Goal: Task Accomplishment & Management: Manage account settings

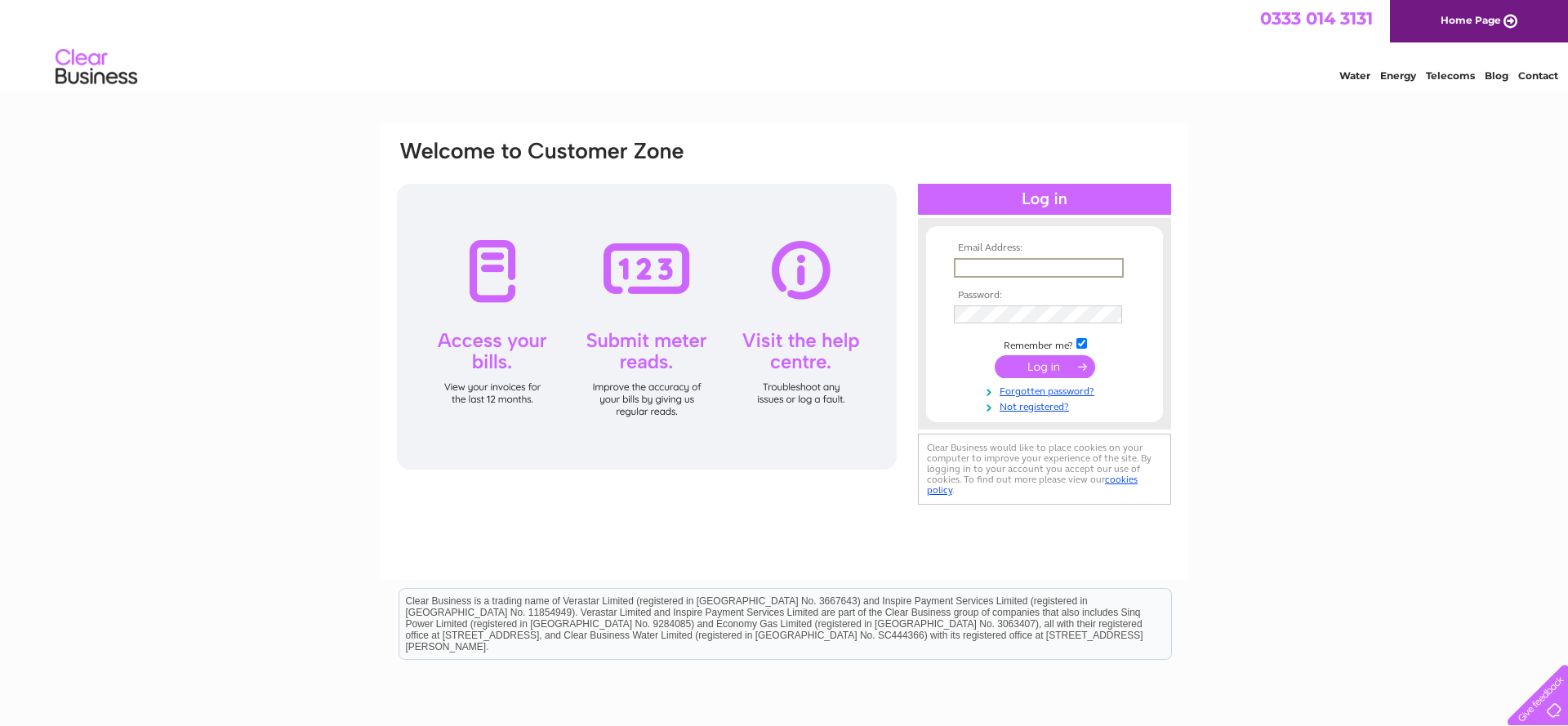
click at [982, 262] on input "text" at bounding box center [1039, 267] width 170 height 20
click at [979, 263] on input "text" at bounding box center [1039, 267] width 170 height 20
type input "s127@btinternet.com"
click at [1038, 365] on input "submit" at bounding box center [1045, 365] width 100 height 23
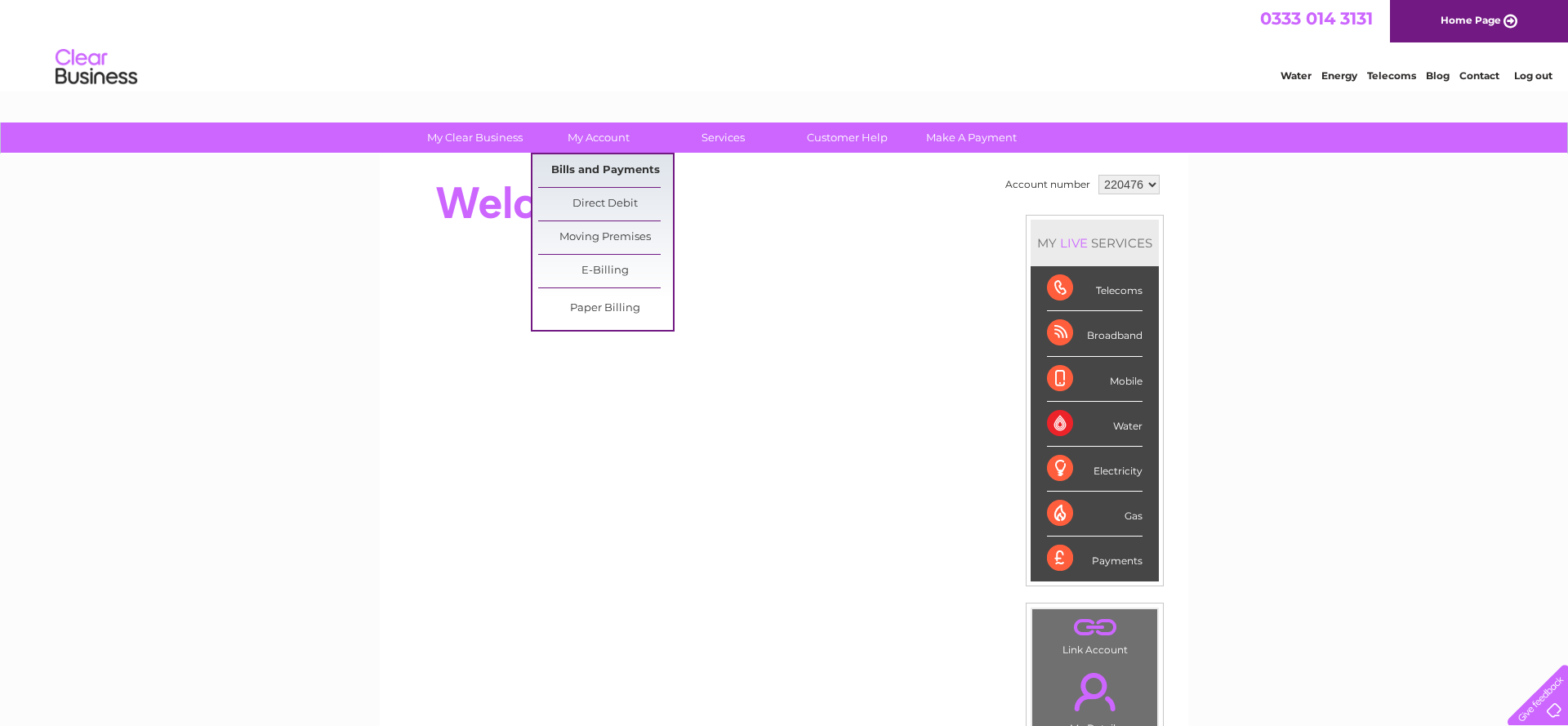
click at [614, 164] on link "Bills and Payments" at bounding box center [605, 171] width 135 height 32
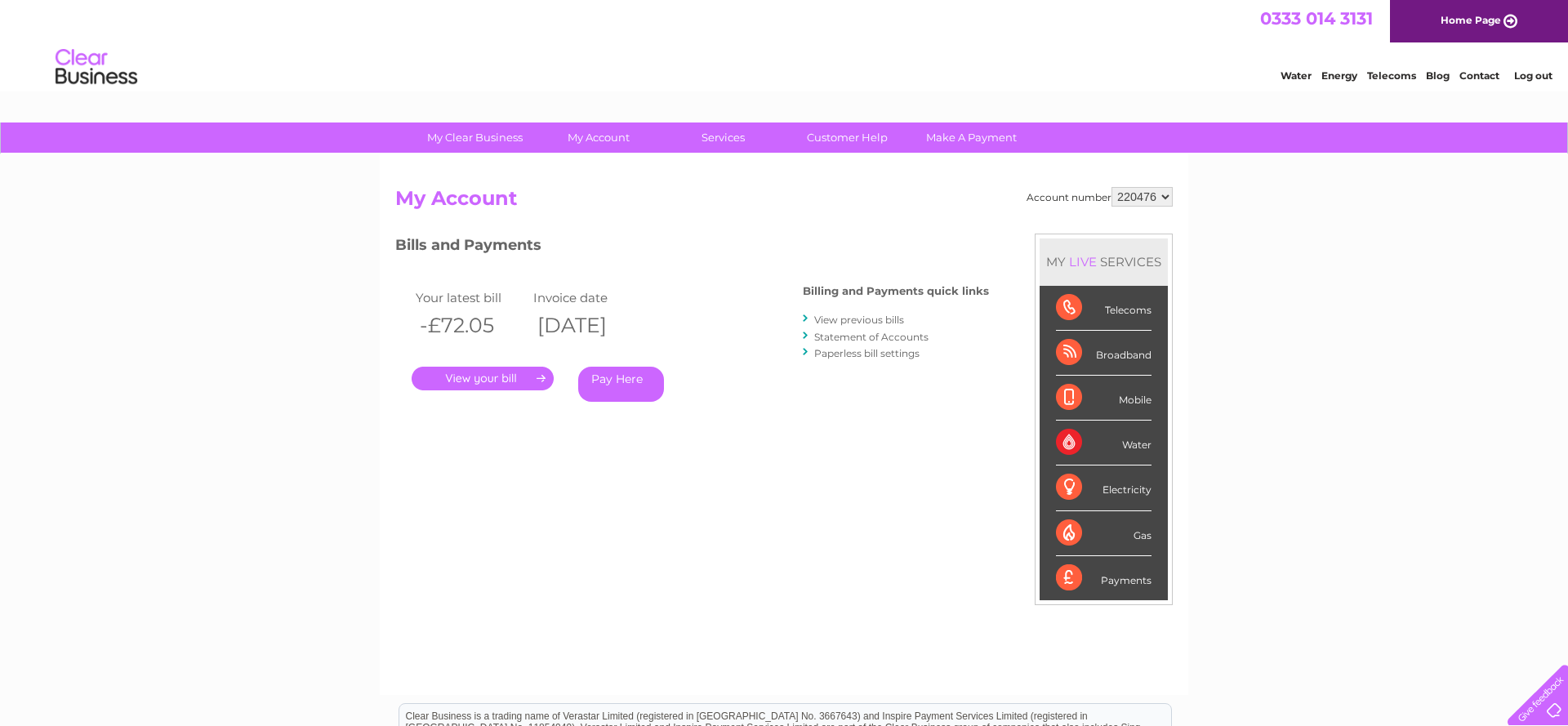
click at [1167, 196] on select "220476 920916" at bounding box center [1142, 196] width 61 height 20
select select "920916"
click at [877, 335] on link "Statement of Accounts" at bounding box center [871, 337] width 115 height 12
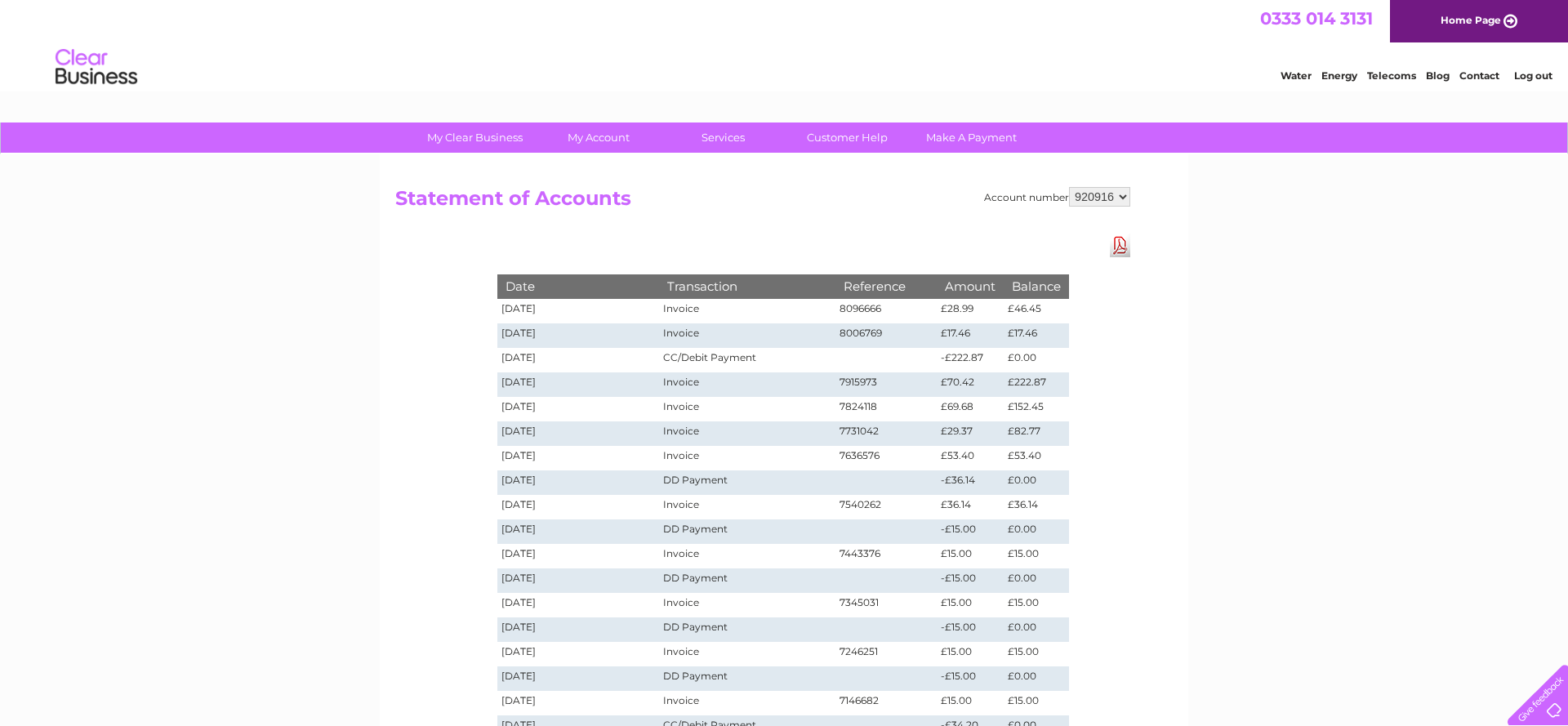
click at [1124, 197] on select "220476 920916" at bounding box center [1099, 196] width 61 height 20
select select "220476"
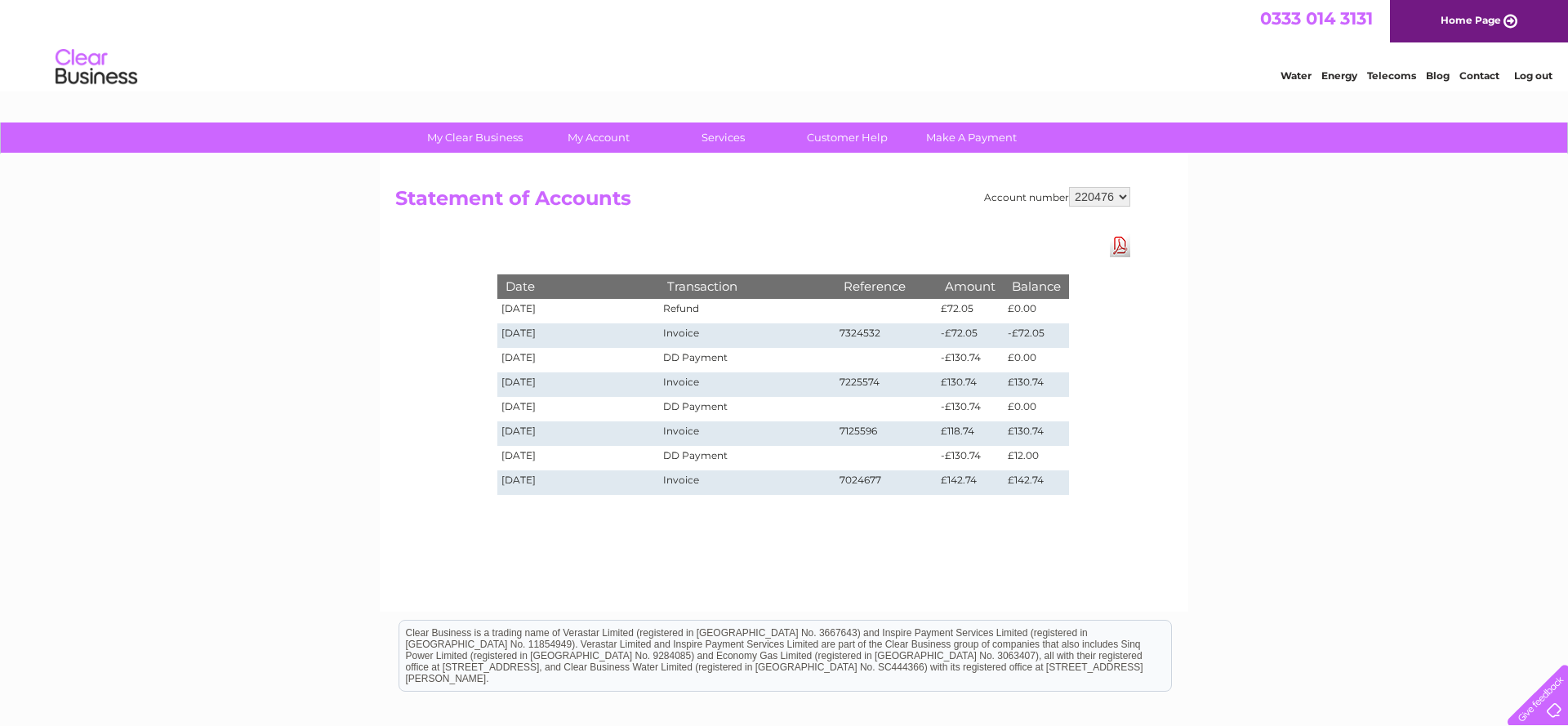
click at [1532, 73] on link "Log out" at bounding box center [1533, 76] width 38 height 12
